Goal: Navigation & Orientation: Find specific page/section

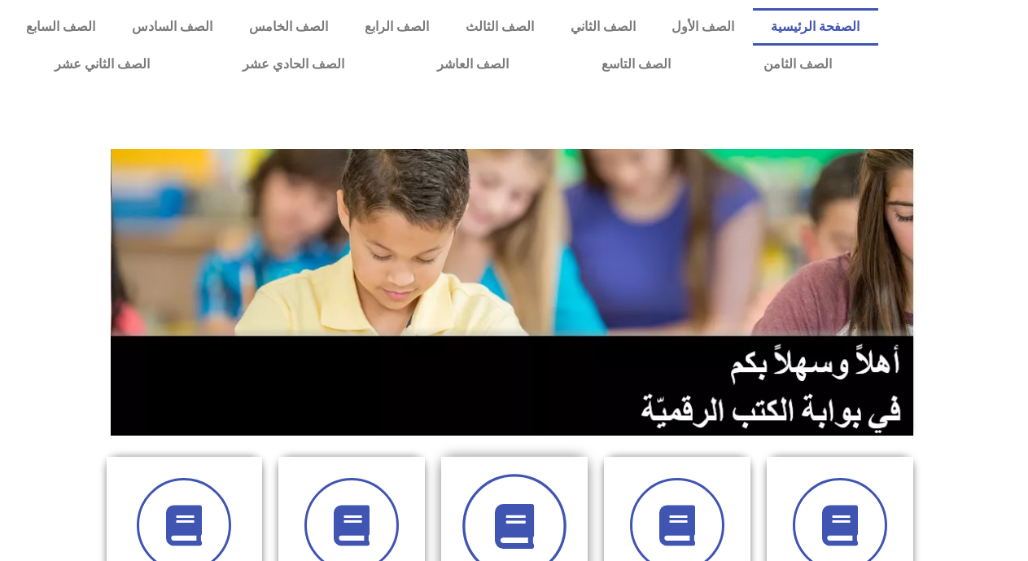
click at [525, 530] on icon at bounding box center [513, 526] width 45 height 45
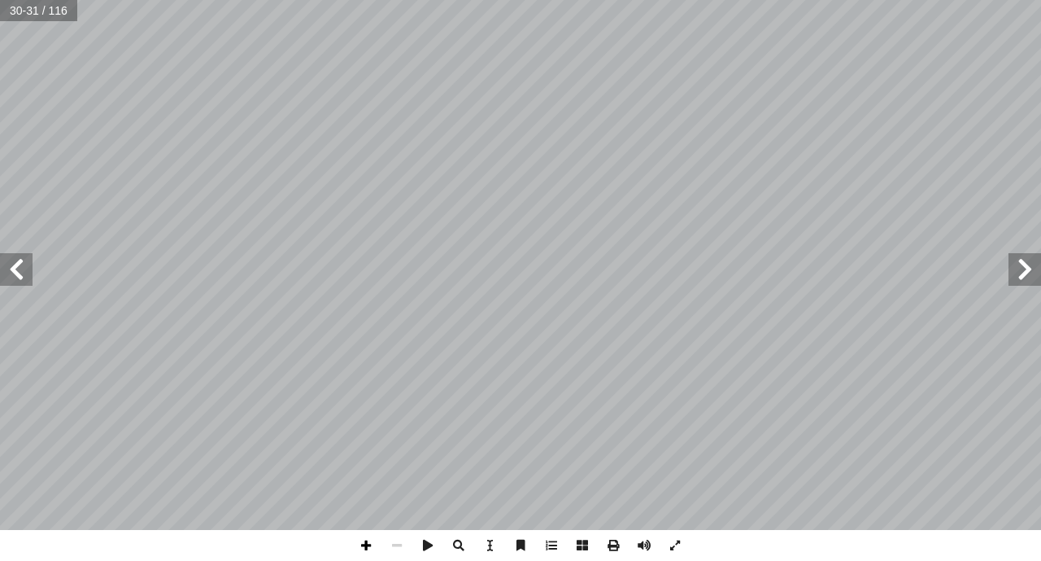
click at [367, 544] on span at bounding box center [366, 545] width 31 height 31
